Goal: Learn about a topic

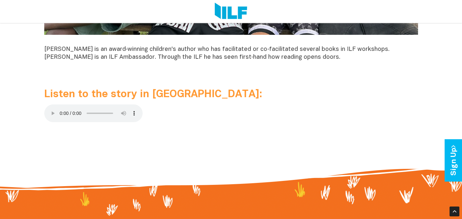
scroll to position [636, 0]
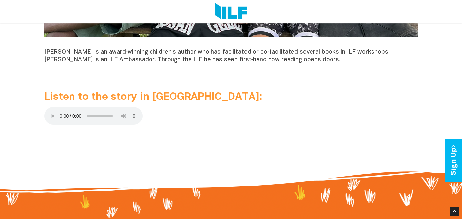
click at [163, 111] on p at bounding box center [231, 117] width 374 height 20
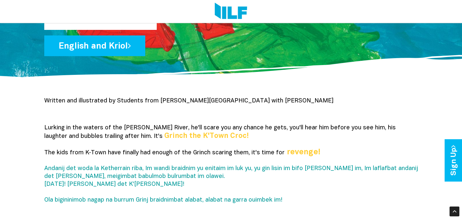
scroll to position [40, 0]
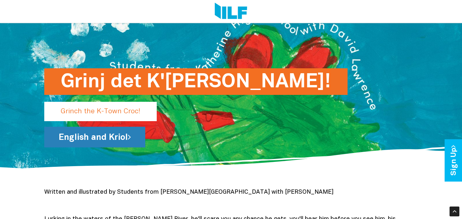
click at [123, 134] on link "English and Kriol" at bounding box center [94, 137] width 101 height 21
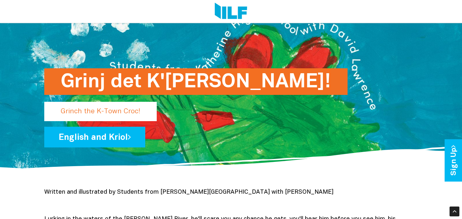
click at [109, 80] on h1 "Grinj det K'[PERSON_NAME]!" at bounding box center [196, 81] width 270 height 27
